Goal: Find specific fact

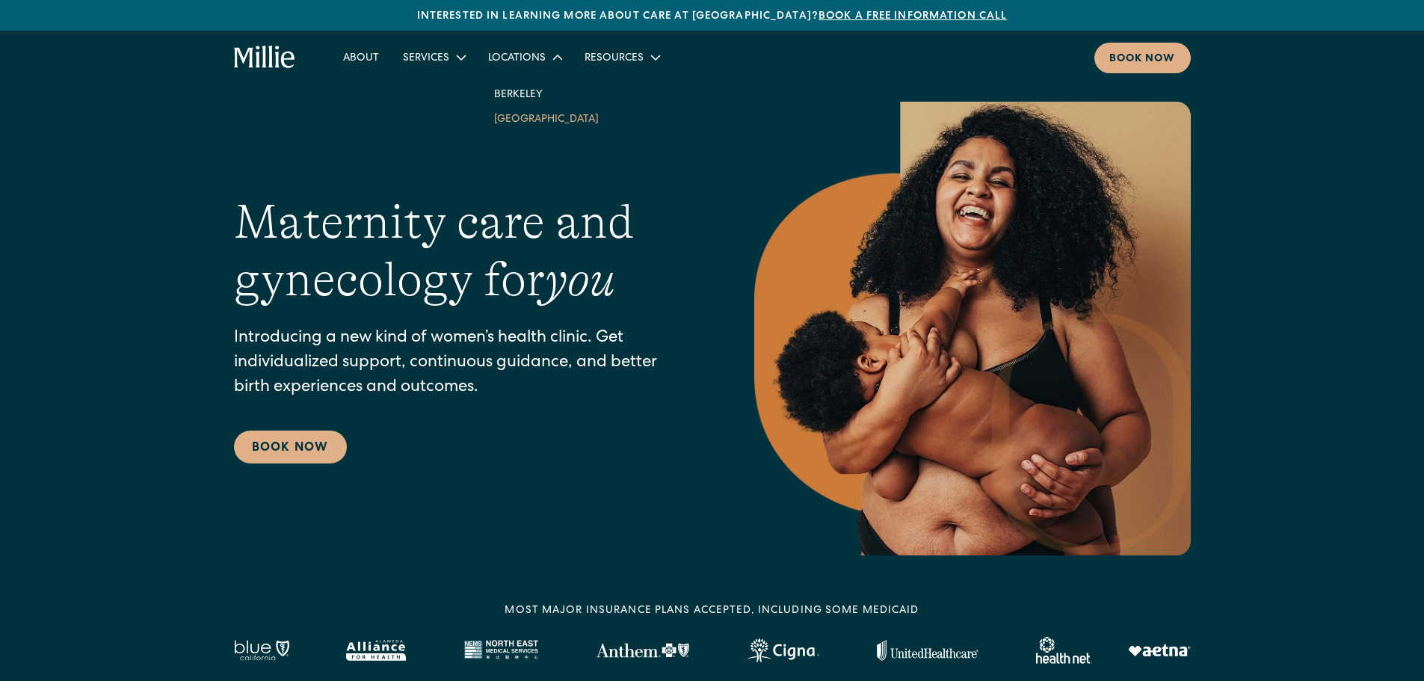
click at [526, 125] on link "[GEOGRAPHIC_DATA]" at bounding box center [546, 118] width 129 height 25
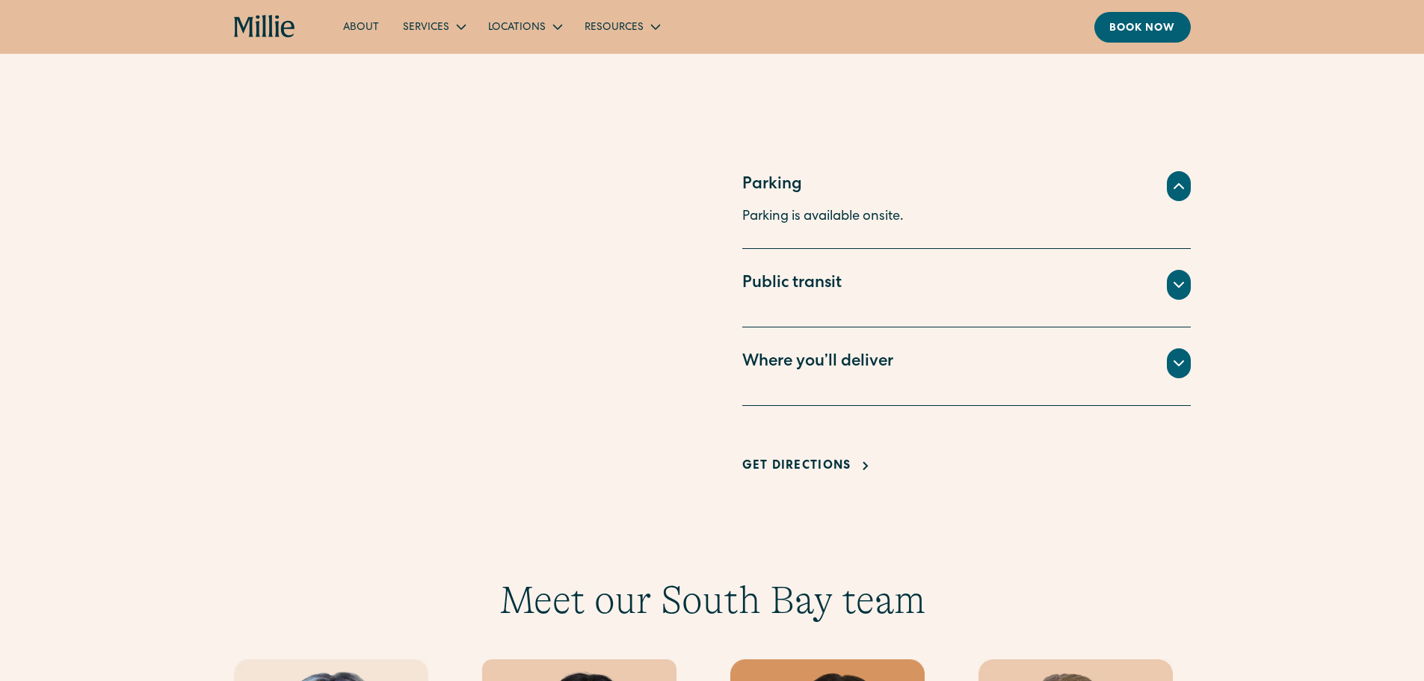
scroll to position [972, 0]
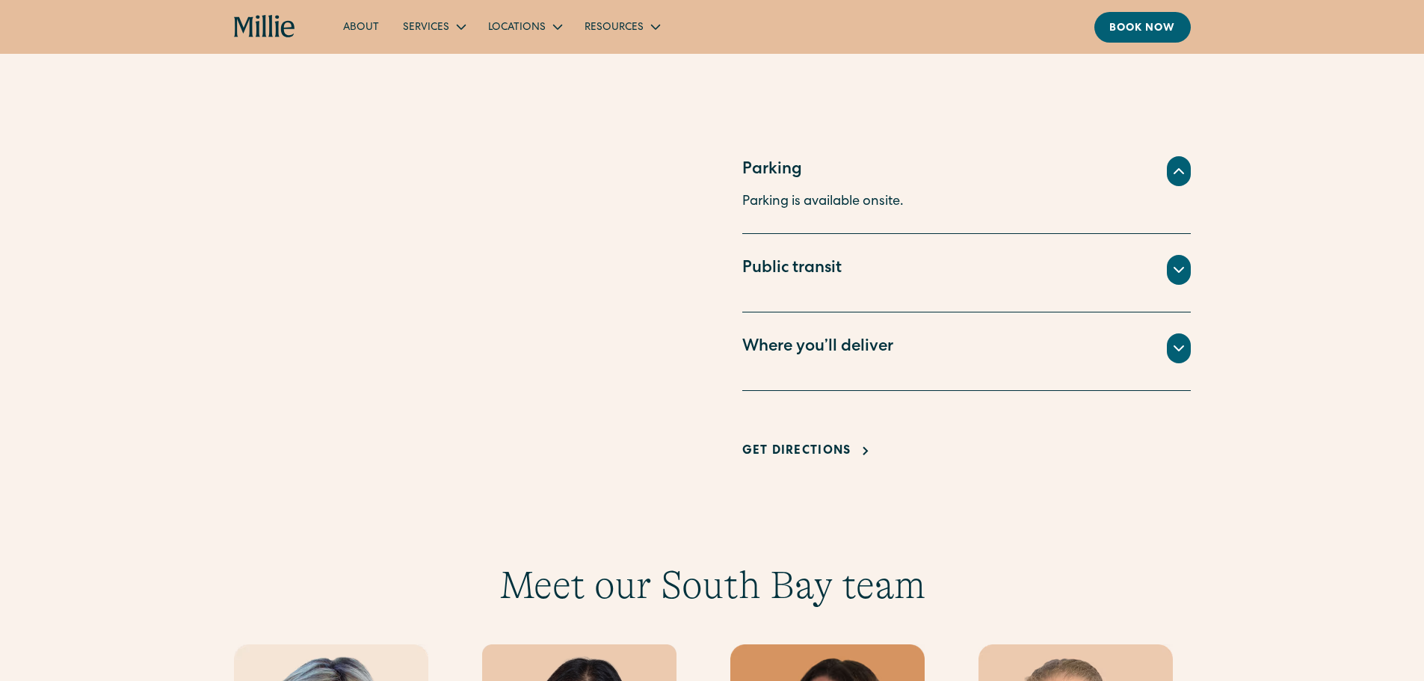
click at [1180, 349] on icon at bounding box center [1179, 348] width 9 height 4
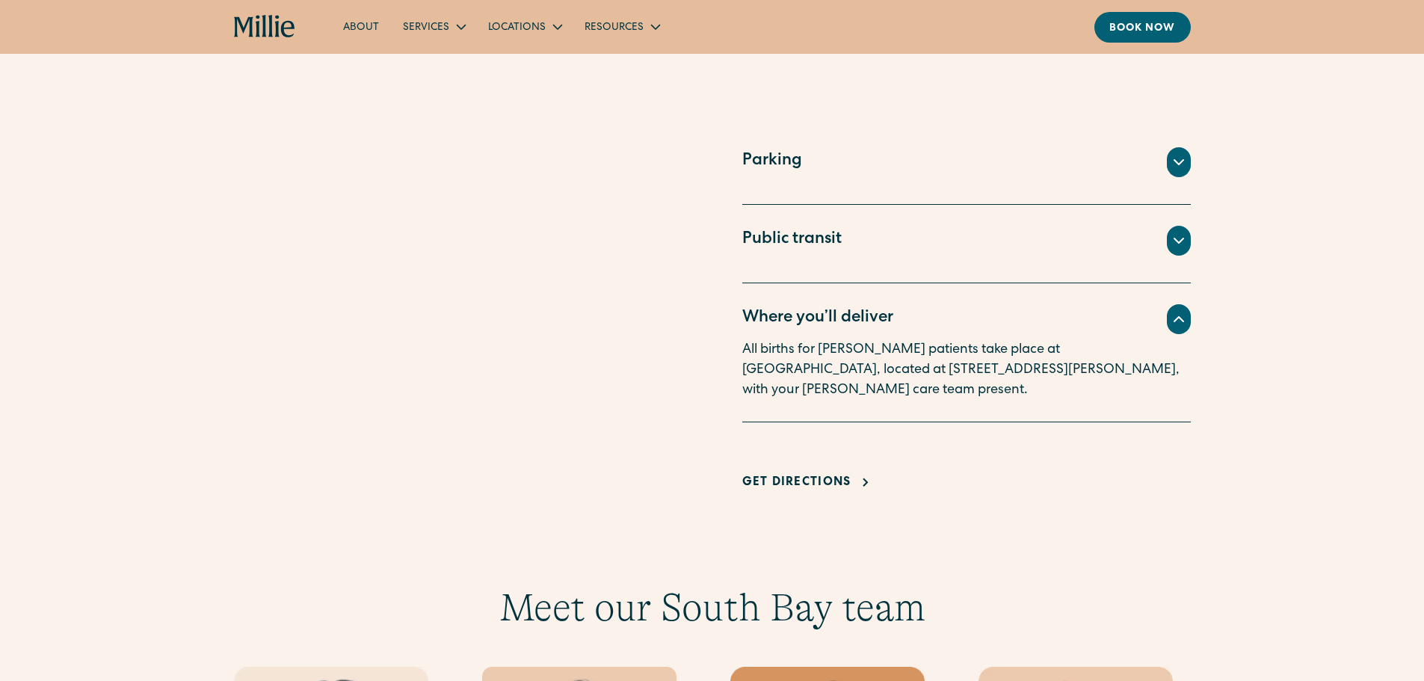
click at [997, 353] on p "All births for [PERSON_NAME] patients take place at [GEOGRAPHIC_DATA], located …" at bounding box center [966, 370] width 449 height 61
drag, startPoint x: 996, startPoint y: 345, endPoint x: 1016, endPoint y: 363, distance: 26.5
click at [1016, 363] on p "All births for [PERSON_NAME] patients take place at [GEOGRAPHIC_DATA], located …" at bounding box center [966, 370] width 449 height 61
copy p "[GEOGRAPHIC_DATA], located at [STREET_ADDRESS][PERSON_NAME]"
